Goal: Information Seeking & Learning: Learn about a topic

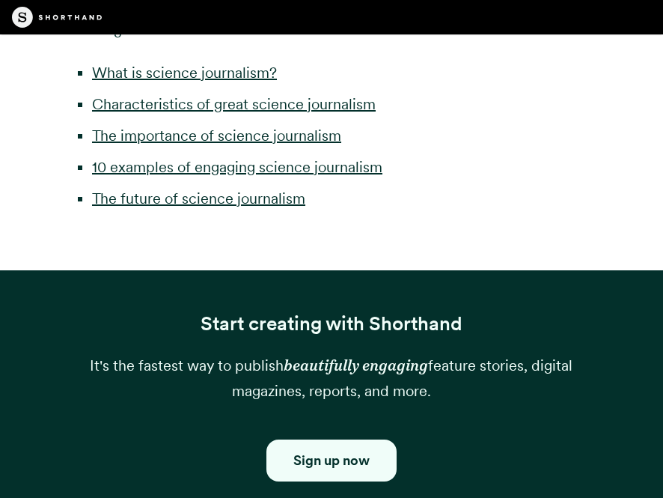
scroll to position [787, 0]
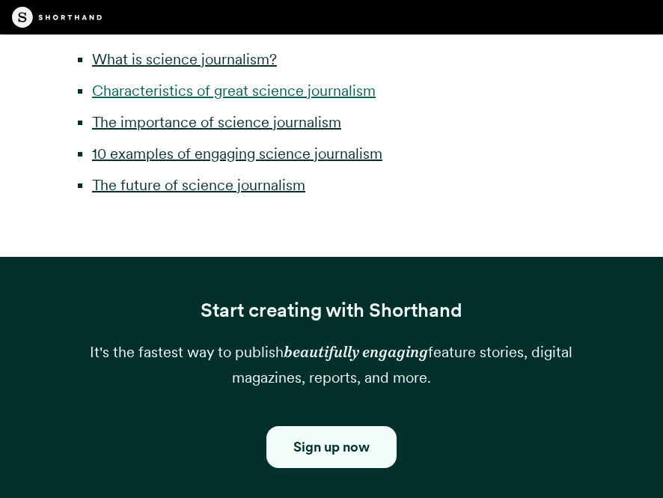
click at [208, 100] on link "Characteristics of great science journalism" at bounding box center [234, 91] width 284 height 18
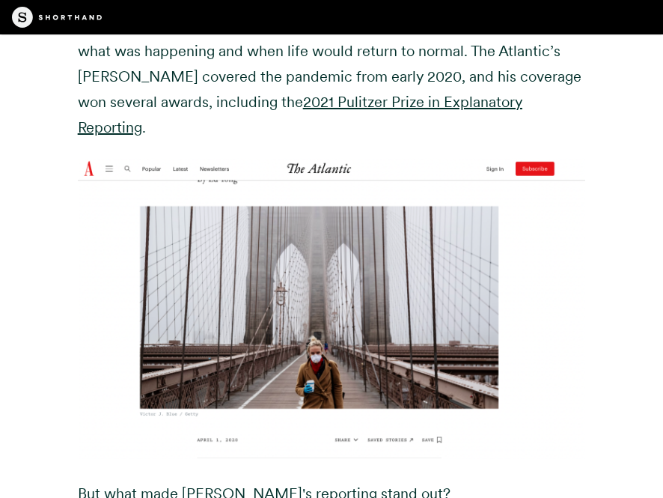
scroll to position [3785, 0]
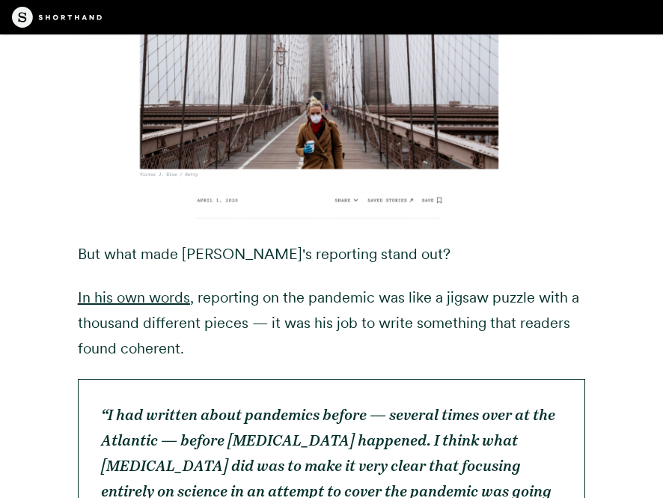
scroll to position [4024, 0]
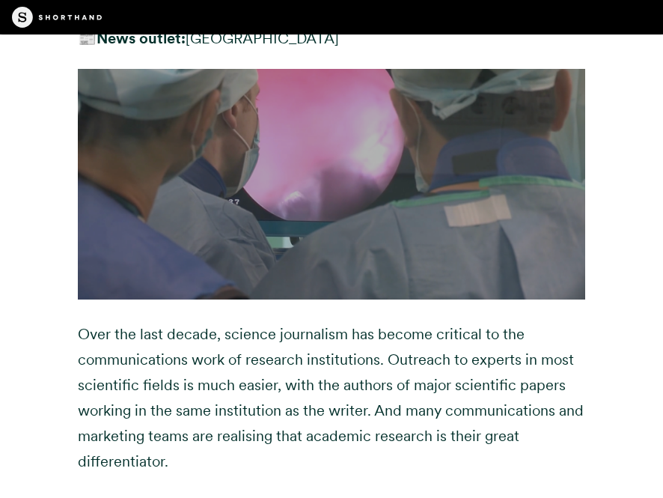
scroll to position [7604, 0]
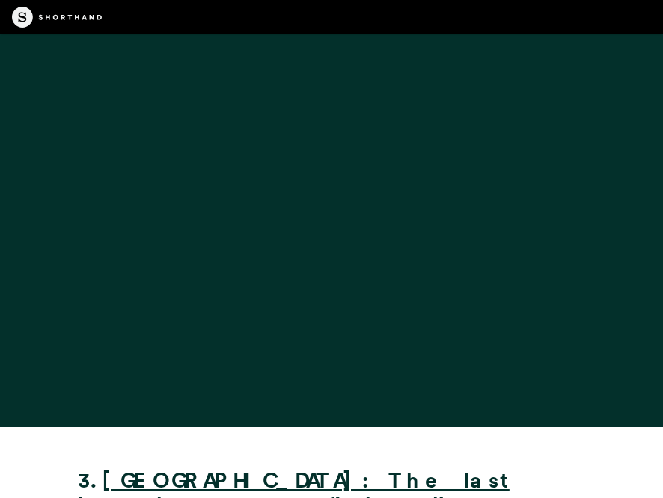
scroll to position [9137, 0]
